Goal: Register for event/course

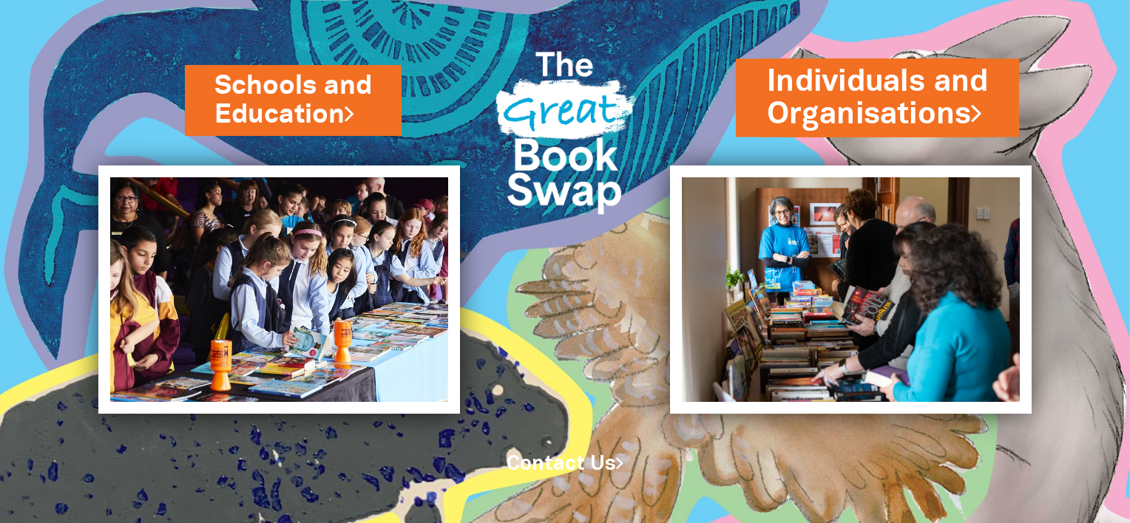
click at [903, 117] on link "Individuals and Organisations" at bounding box center [877, 98] width 221 height 75
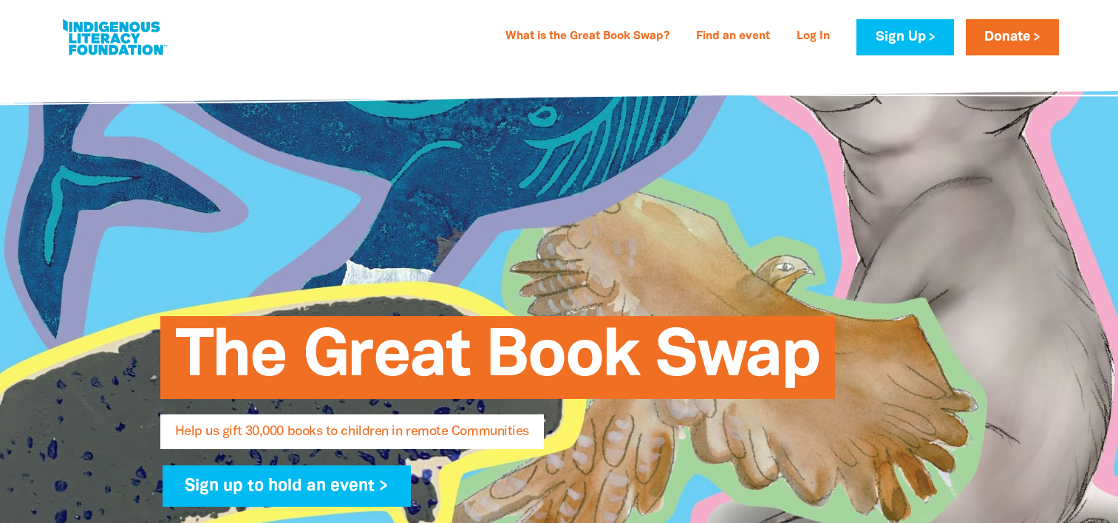
select select "AU"
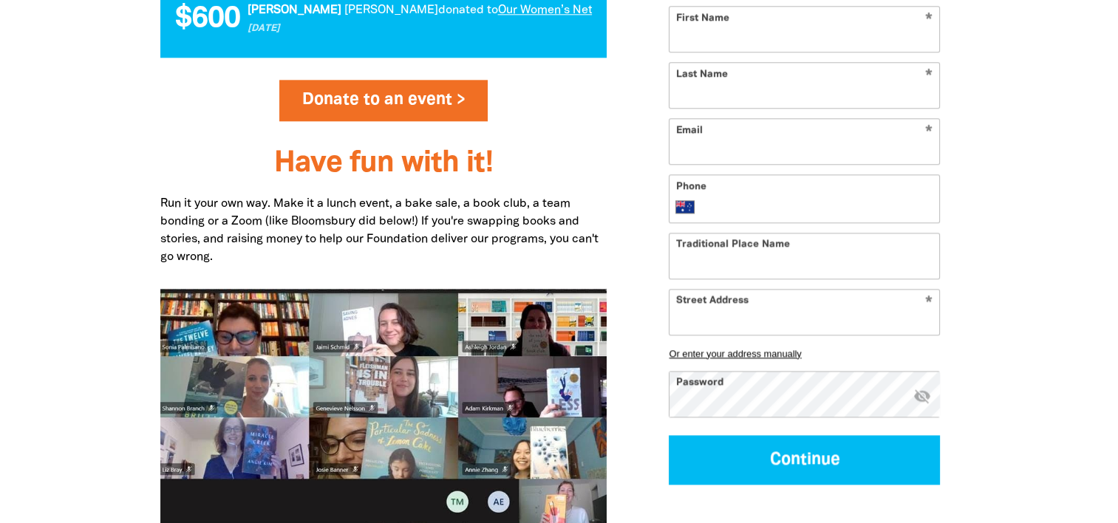
scroll to position [1774, 0]
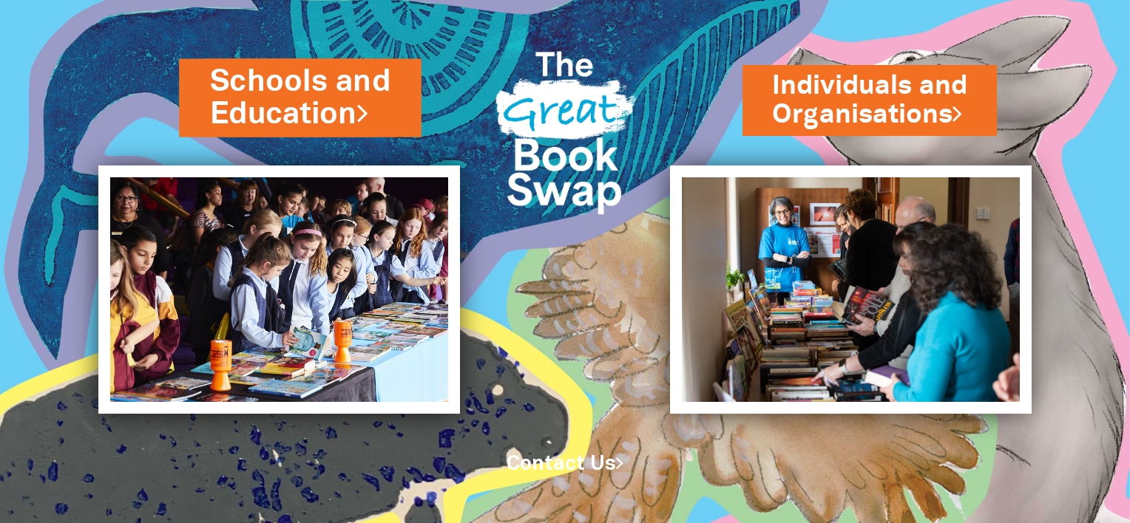
click at [305, 104] on link "Schools and Education" at bounding box center [300, 98] width 180 height 75
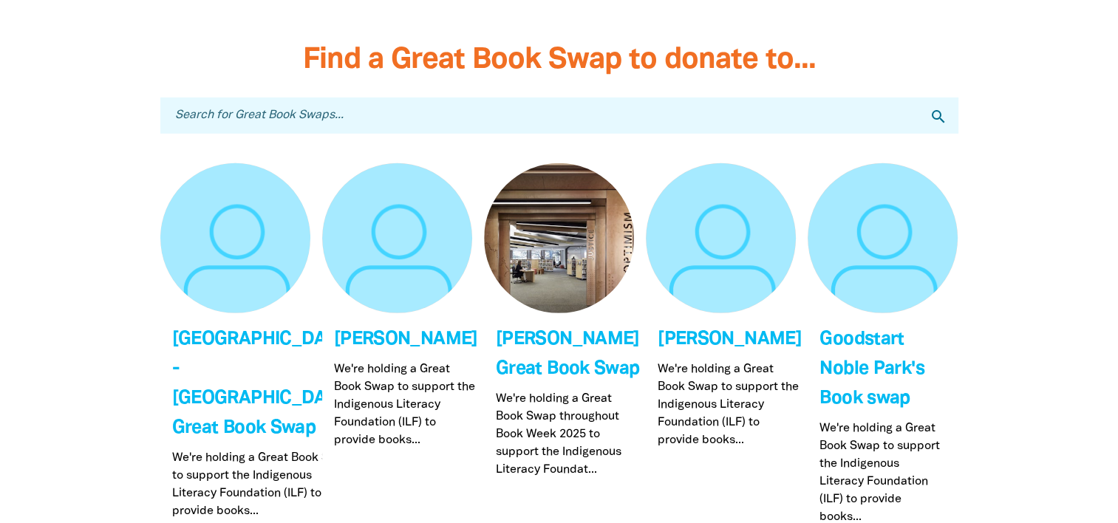
scroll to position [4509, 0]
